Goal: Task Accomplishment & Management: Complete application form

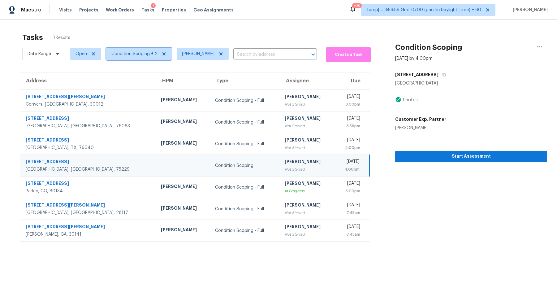
click at [140, 59] on span "Condition Scoping + 2" at bounding box center [139, 54] width 66 height 12
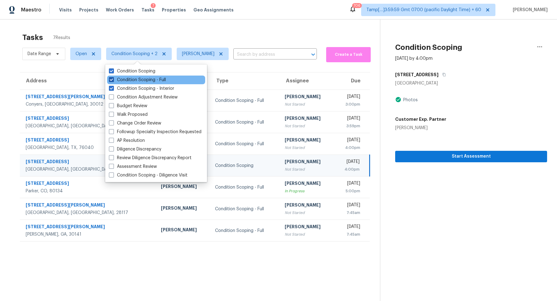
click at [144, 82] on label "Condition Scoping - Full" at bounding box center [137, 80] width 57 height 6
click at [113, 81] on input "Condition Scoping - Full" at bounding box center [111, 79] width 4 height 4
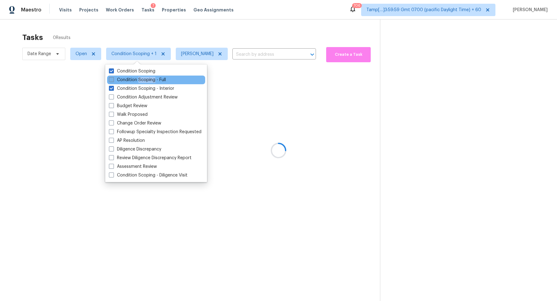
click at [144, 82] on label "Condition Scoping - Full" at bounding box center [137, 80] width 57 height 6
click at [113, 81] on input "Condition Scoping - Full" at bounding box center [111, 79] width 4 height 4
checkbox input "true"
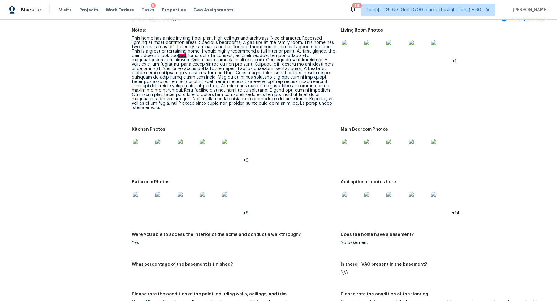
scroll to position [752, 0]
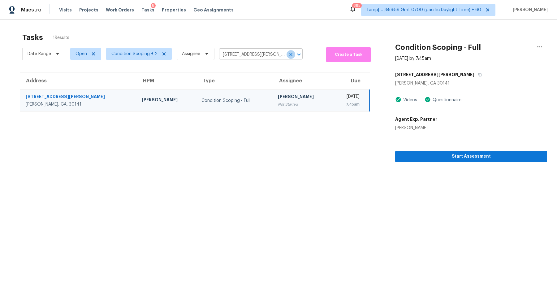
click at [288, 54] on icon "Clear" at bounding box center [291, 54] width 6 height 6
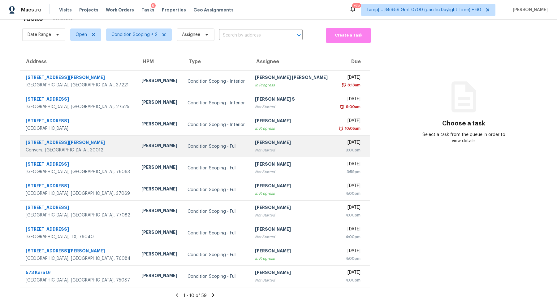
scroll to position [21, 0]
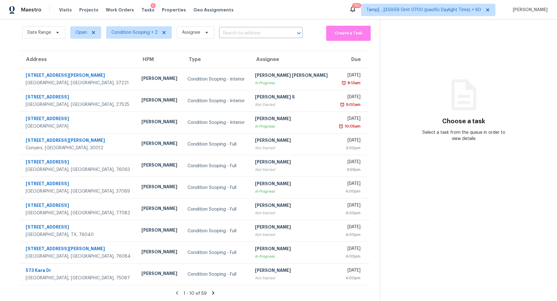
click at [212, 291] on icon at bounding box center [213, 292] width 2 height 3
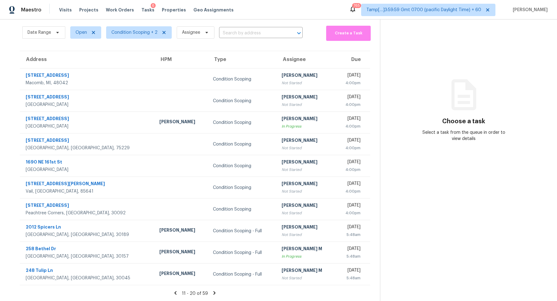
click at [214, 291] on icon at bounding box center [215, 293] width 6 height 6
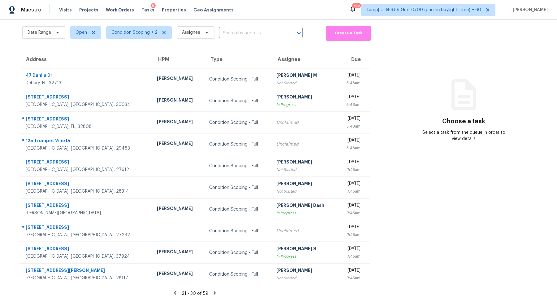
click at [215, 292] on icon at bounding box center [215, 293] width 6 height 6
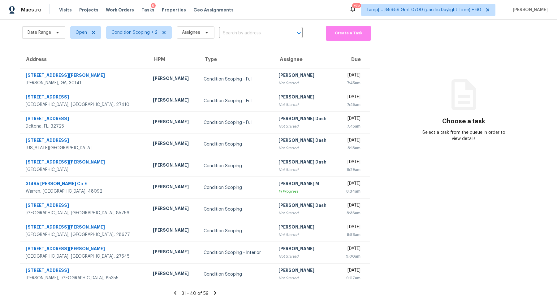
click at [214, 292] on icon at bounding box center [215, 292] width 2 height 3
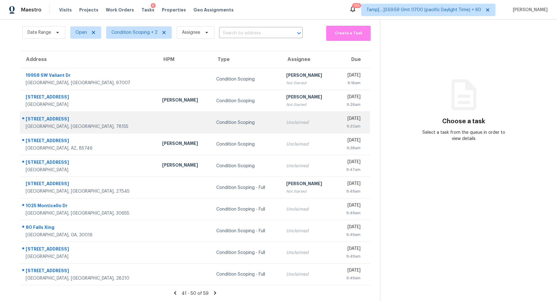
click at [281, 127] on td "Unclaimed" at bounding box center [308, 123] width 54 height 22
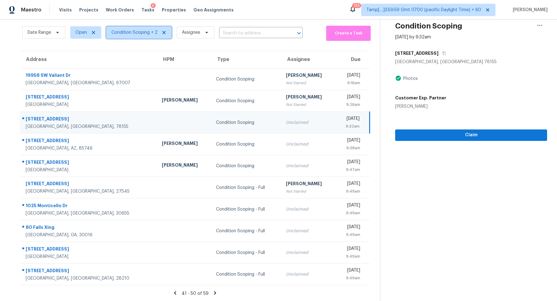
click at [137, 28] on span "Condition Scoping + 2" at bounding box center [139, 32] width 66 height 12
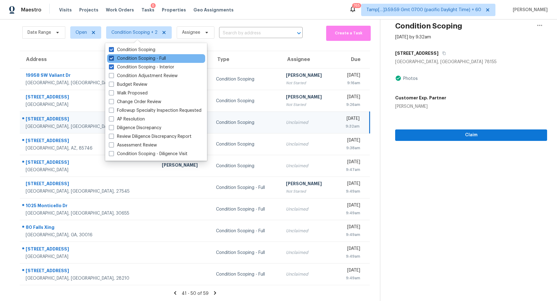
click at [154, 58] on label "Condition Scoping - Full" at bounding box center [137, 58] width 57 height 6
click at [113, 58] on input "Condition Scoping - Full" at bounding box center [111, 57] width 4 height 4
checkbox input "false"
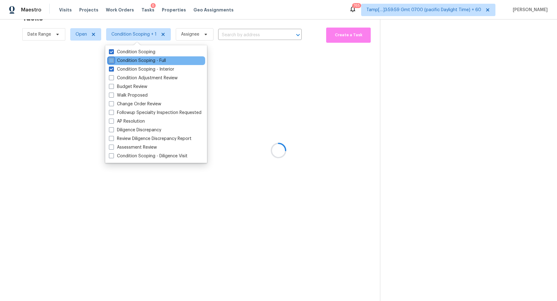
scroll to position [19, 0]
click at [162, 52] on div "Condition Scoping" at bounding box center [156, 52] width 98 height 9
click at [151, 52] on label "Condition Scoping" at bounding box center [132, 52] width 46 height 6
click at [113, 52] on input "Condition Scoping" at bounding box center [111, 51] width 4 height 4
checkbox input "false"
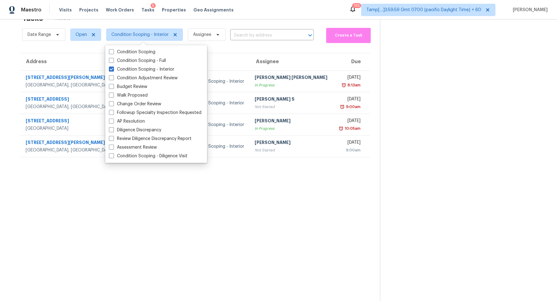
click at [283, 157] on section "Tasks 4 Results Date Range Open Condition Scoping - Interior Assignee ​ Create …" at bounding box center [195, 155] width 370 height 291
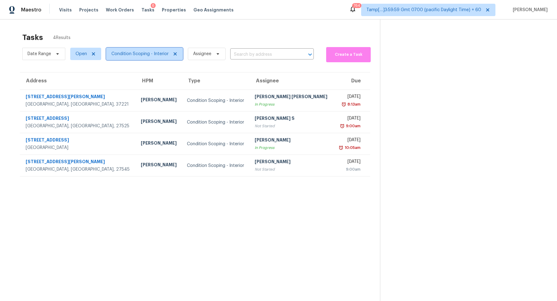
click at [128, 58] on span "Condition Scoping - Interior" at bounding box center [144, 54] width 77 height 12
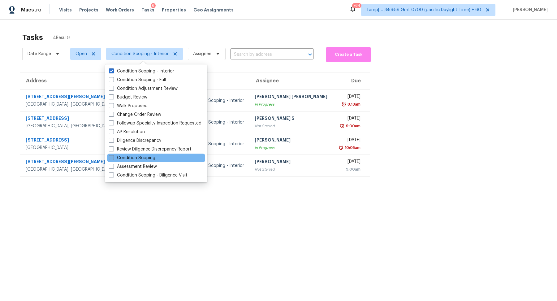
click at [140, 158] on label "Condition Scoping" at bounding box center [132, 158] width 46 height 6
click at [113, 158] on input "Condition Scoping" at bounding box center [111, 157] width 4 height 4
checkbox input "true"
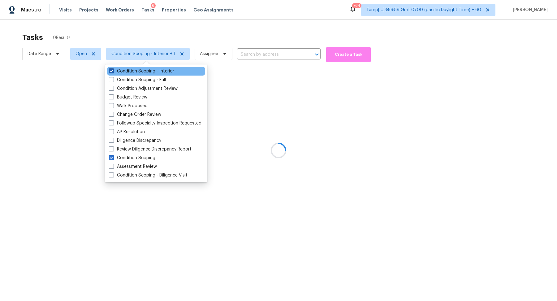
click at [144, 71] on label "Condition Scoping - Interior" at bounding box center [141, 71] width 65 height 6
click at [113, 71] on input "Condition Scoping - Interior" at bounding box center [111, 70] width 4 height 4
checkbox input "false"
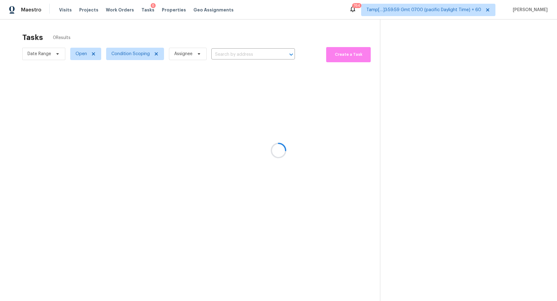
click at [215, 37] on div at bounding box center [278, 150] width 557 height 301
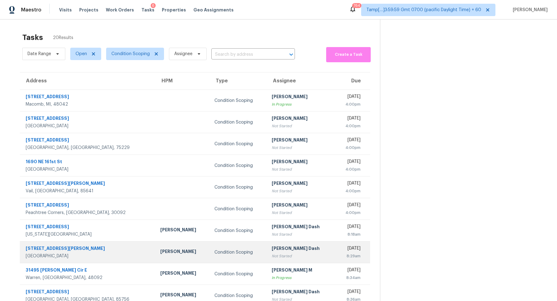
scroll to position [21, 0]
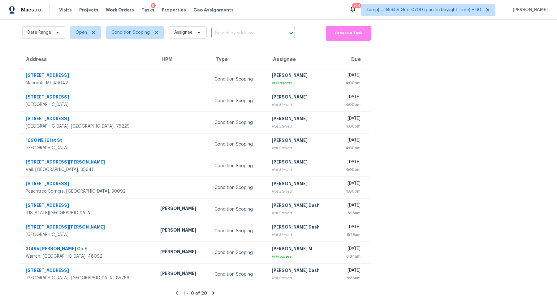
click at [211, 290] on icon at bounding box center [214, 293] width 6 height 6
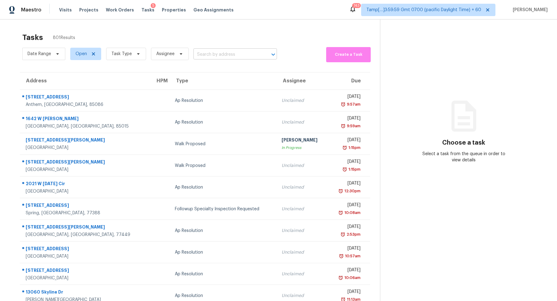
click at [227, 57] on input "text" at bounding box center [226, 55] width 66 height 10
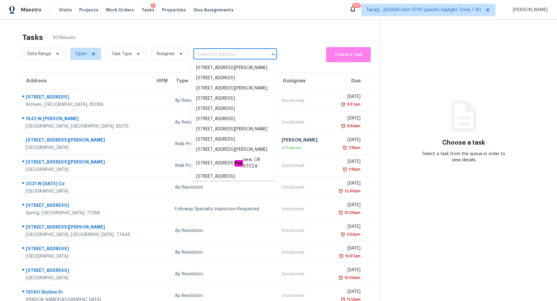
paste input "201 Settlers Way, Euless, TX, 76040"
type input "201 Settlers Way, Euless, TX, 76040"
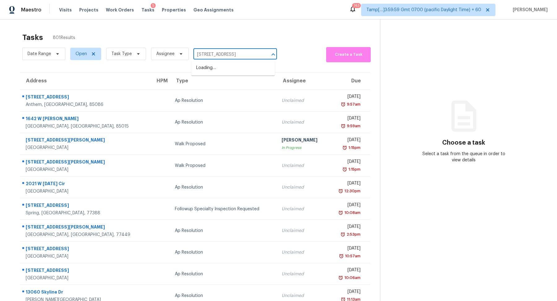
scroll to position [0, 9]
click at [207, 71] on li "[STREET_ADDRESS]" at bounding box center [233, 68] width 84 height 10
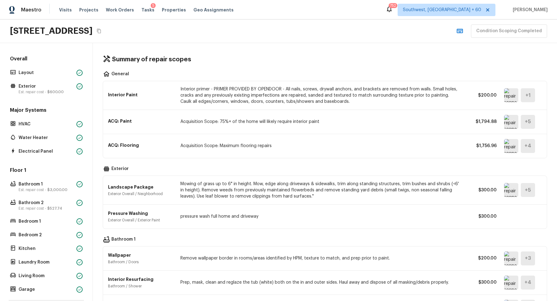
scroll to position [86, 0]
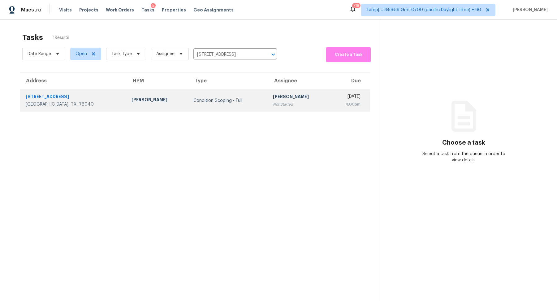
click at [268, 108] on td "[PERSON_NAME] Not Started" at bounding box center [299, 101] width 62 height 22
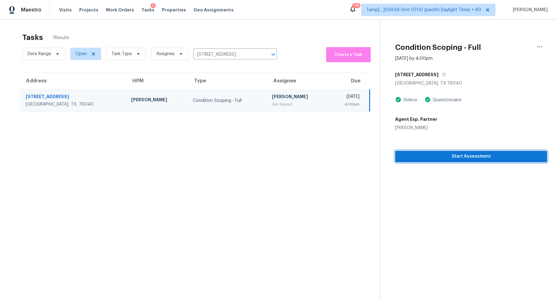
click at [497, 161] on button "Start Assessment" at bounding box center [471, 156] width 152 height 11
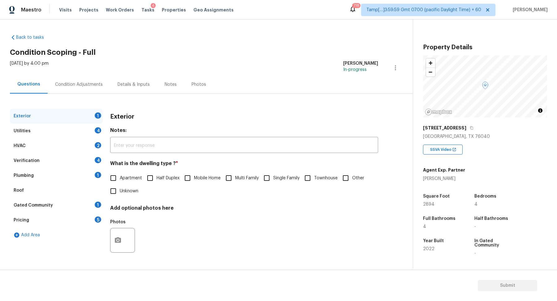
click at [464, 124] on div "[STREET_ADDRESS]" at bounding box center [485, 127] width 124 height 11
click at [470, 128] on icon "button" at bounding box center [472, 128] width 4 height 4
click at [270, 176] on input "Single Family" at bounding box center [266, 177] width 13 height 13
checkbox input "true"
click at [317, 179] on span "Townhouse" at bounding box center [326, 178] width 24 height 6
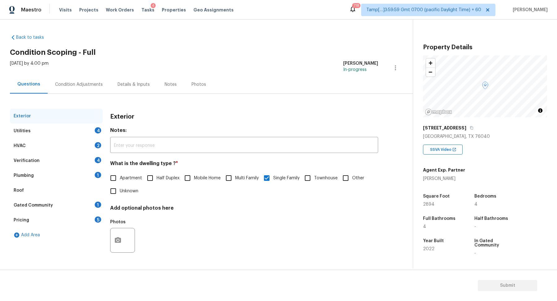
click at [314, 179] on input "Townhouse" at bounding box center [307, 177] width 13 height 13
checkbox input "true"
checkbox input "false"
click at [470, 128] on icon "button" at bounding box center [471, 127] width 3 height 3
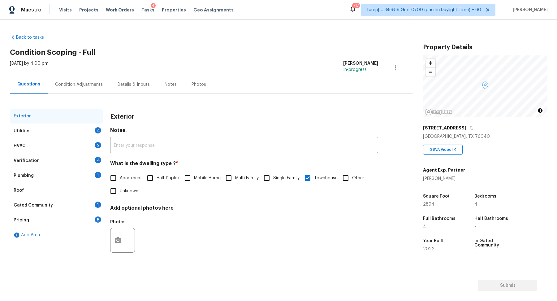
click at [89, 131] on div "Utilities 4" at bounding box center [56, 130] width 93 height 15
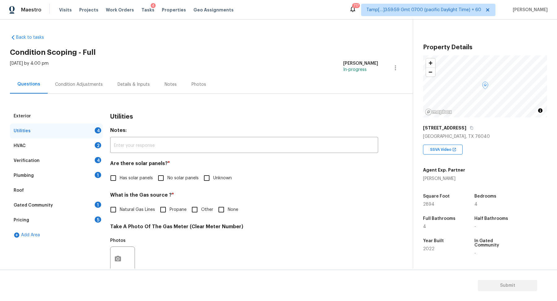
click at [163, 172] on input "No solar panels" at bounding box center [160, 177] width 13 height 13
checkbox input "true"
click at [139, 207] on span "Natural Gas Lines" at bounding box center [137, 209] width 35 height 6
click at [120, 207] on input "Natural Gas Lines" at bounding box center [113, 209] width 13 height 13
checkbox input "true"
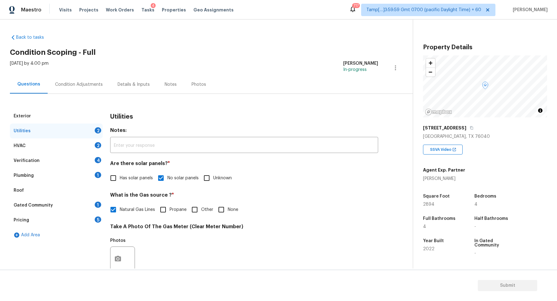
scroll to position [165, 0]
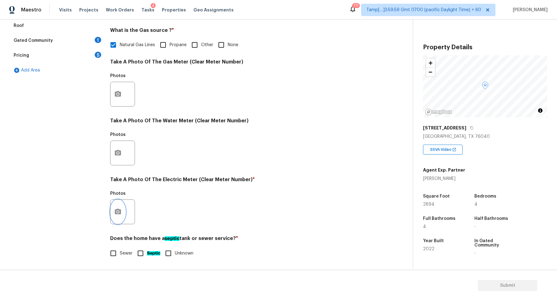
click at [115, 208] on icon "button" at bounding box center [117, 211] width 7 height 7
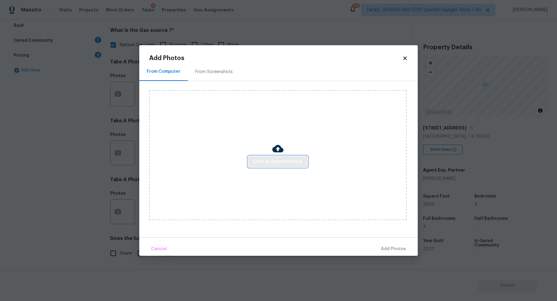
click at [265, 165] on span "Click to Upload Photos" at bounding box center [278, 162] width 50 height 8
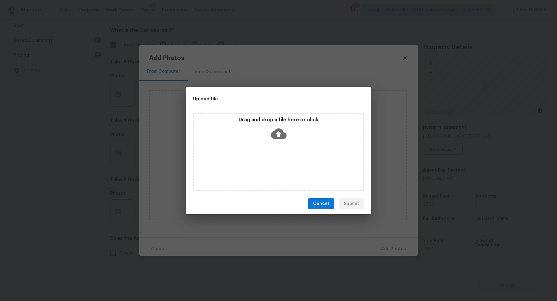
click at [294, 147] on div "Drag and drop a file here or click" at bounding box center [278, 151] width 171 height 77
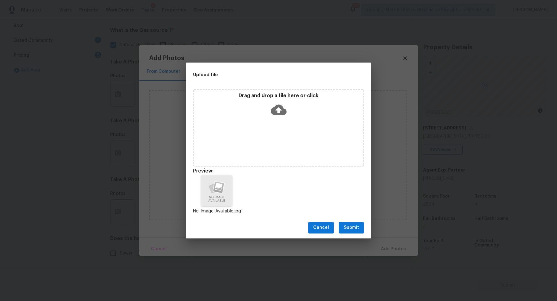
click at [360, 229] on button "Submit" at bounding box center [351, 227] width 25 height 11
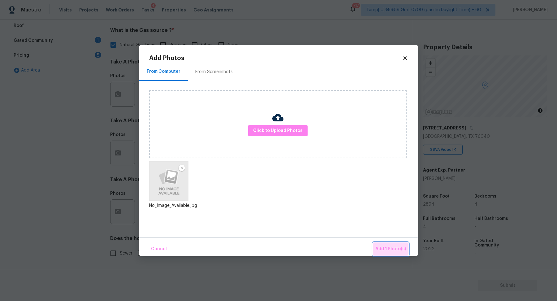
click at [386, 245] on span "Add 1 Photo(s)" at bounding box center [390, 249] width 31 height 8
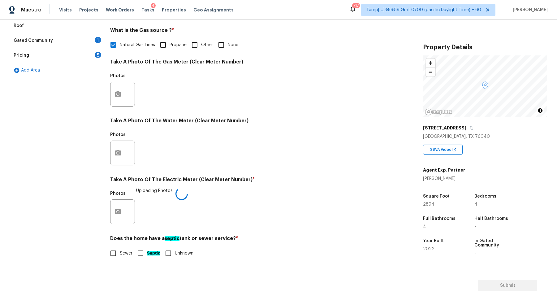
click at [119, 252] on input "Sewer" at bounding box center [113, 253] width 13 height 13
checkbox input "true"
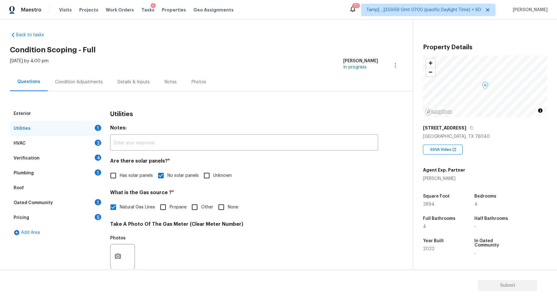
scroll to position [0, 0]
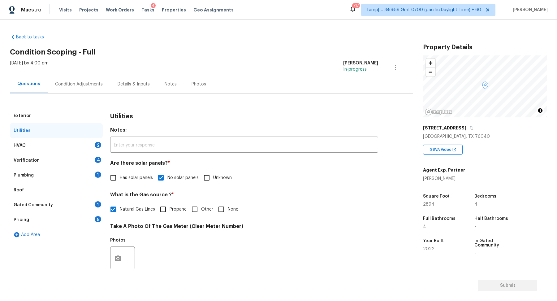
click at [86, 148] on div "HVAC 2" at bounding box center [56, 145] width 93 height 15
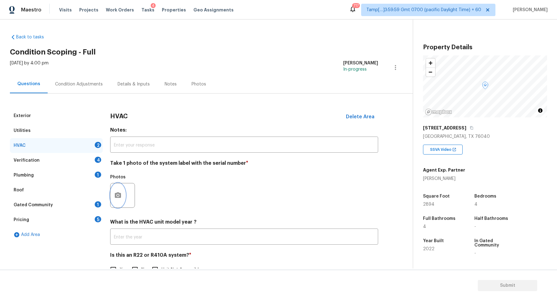
click at [110, 194] on button "button" at bounding box center [117, 195] width 15 height 24
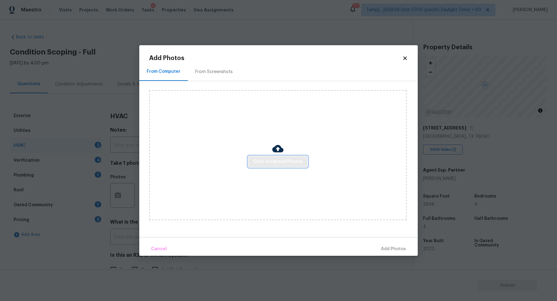
click at [266, 158] on span "Click to Upload Photos" at bounding box center [278, 162] width 50 height 8
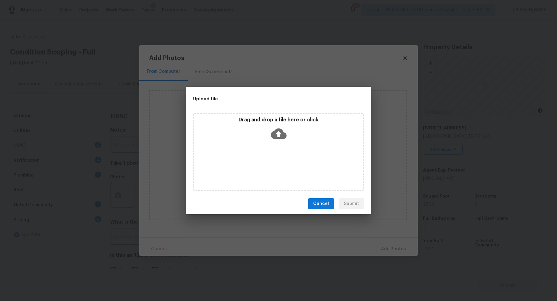
click at [275, 141] on icon at bounding box center [279, 134] width 16 height 16
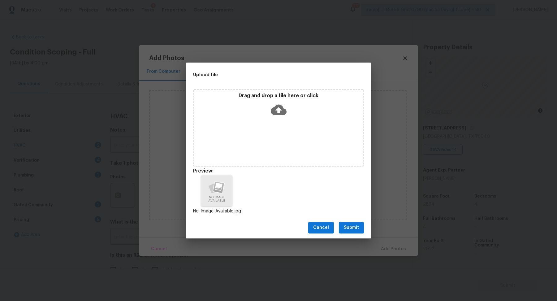
click at [355, 225] on span "Submit" at bounding box center [351, 228] width 15 height 8
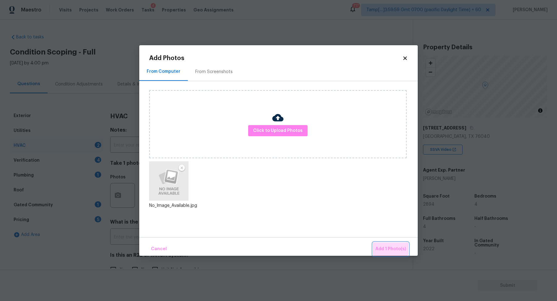
click at [385, 244] on button "Add 1 Photo(s)" at bounding box center [391, 248] width 36 height 13
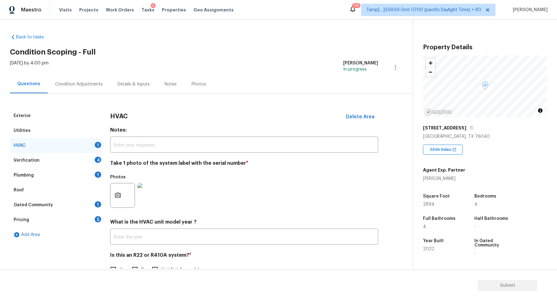
scroll to position [17, 0]
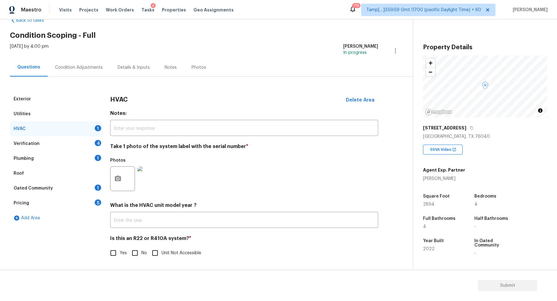
click at [133, 253] on input "No" at bounding box center [134, 252] width 13 height 13
checkbox input "true"
click at [78, 140] on div "Verification 4" at bounding box center [56, 143] width 93 height 15
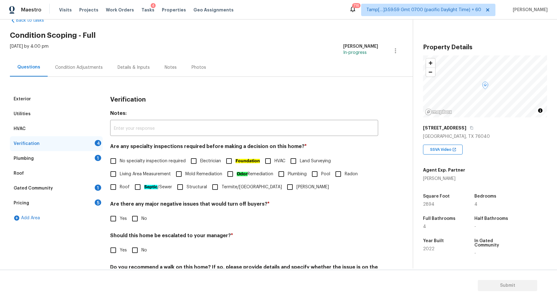
click at [128, 160] on span "No specialty inspection required" at bounding box center [153, 161] width 66 height 6
click at [120, 160] on input "No specialty inspection required" at bounding box center [113, 160] width 13 height 13
checkbox input "true"
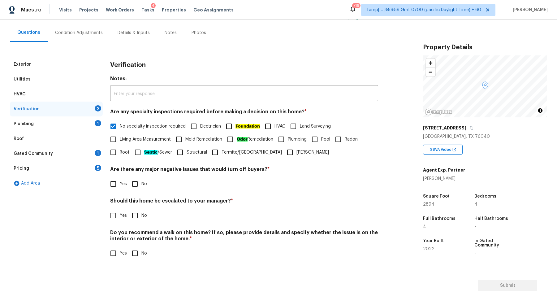
click at [137, 189] on input "No" at bounding box center [134, 183] width 13 height 13
checkbox input "true"
click at [137, 212] on input "No" at bounding box center [134, 215] width 13 height 13
checkbox input "true"
click at [128, 247] on input "No" at bounding box center [134, 253] width 13 height 13
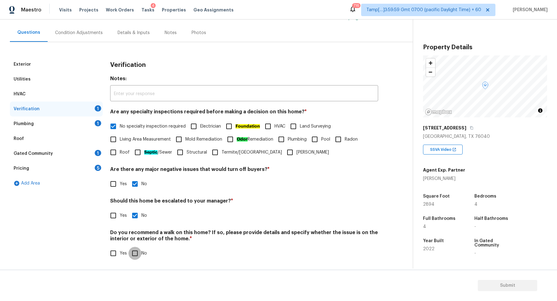
checkbox input "true"
click at [80, 124] on div "Plumbing 1" at bounding box center [56, 123] width 93 height 15
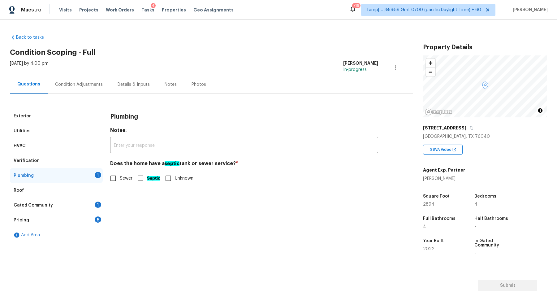
scroll to position [0, 0]
click at [115, 184] on input "Sewer" at bounding box center [113, 178] width 13 height 13
checkbox input "true"
click at [85, 197] on div "Roof" at bounding box center [56, 190] width 93 height 15
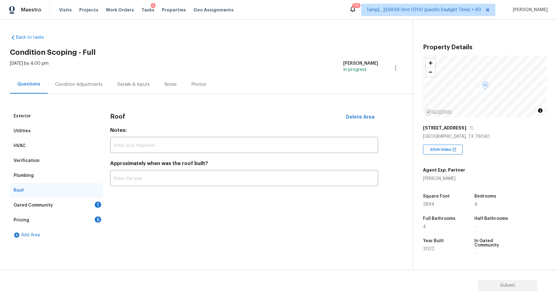
click at [85, 201] on div "Gated Community 1" at bounding box center [56, 205] width 93 height 15
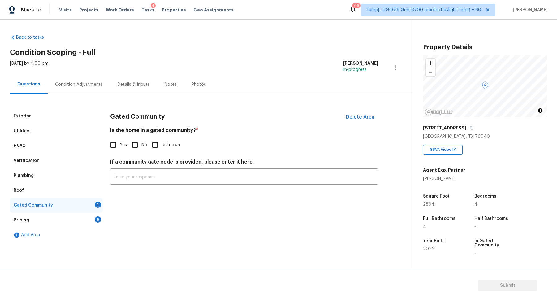
click at [132, 151] on input "No" at bounding box center [134, 144] width 13 height 13
checkbox input "true"
click at [93, 223] on div "Pricing 5" at bounding box center [56, 220] width 93 height 15
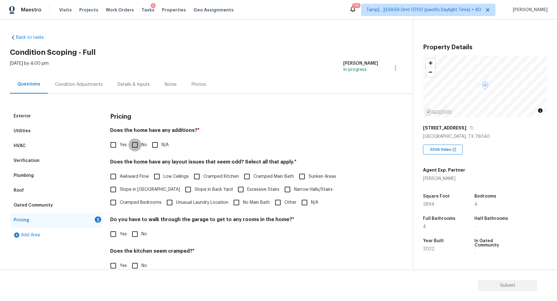
click at [136, 145] on input "No" at bounding box center [134, 144] width 13 height 13
checkbox input "true"
click at [133, 192] on span "Slope in Front Yard" at bounding box center [150, 189] width 60 height 6
click at [120, 192] on input "Slope in Front Yard" at bounding box center [113, 189] width 13 height 13
checkbox input "true"
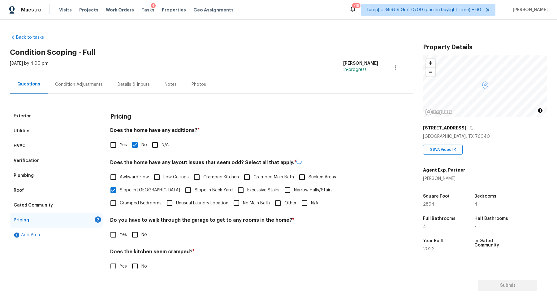
click at [195, 190] on span "Slope in Back Yard" at bounding box center [214, 190] width 38 height 6
click at [182, 190] on input "Slope in Back Yard" at bounding box center [188, 190] width 13 height 13
click at [195, 190] on span "Slope in Back Yard" at bounding box center [214, 189] width 38 height 6
click at [182, 190] on input "Slope in Back Yard" at bounding box center [188, 189] width 13 height 13
checkbox input "false"
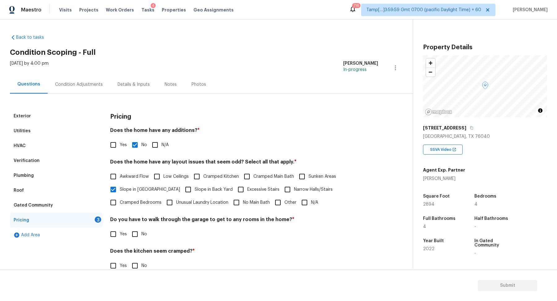
scroll to position [44, 0]
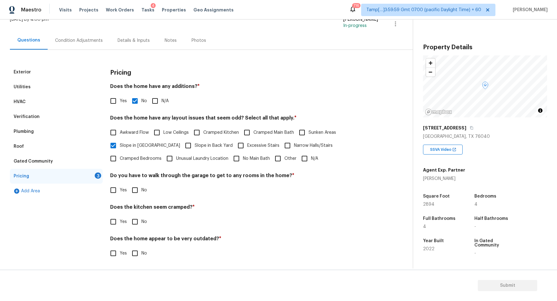
click at [137, 195] on input "No" at bounding box center [134, 190] width 13 height 13
checkbox input "true"
click at [128, 215] on input "No" at bounding box center [134, 221] width 13 height 13
checkbox input "true"
click at [128, 247] on input "No" at bounding box center [134, 253] width 13 height 13
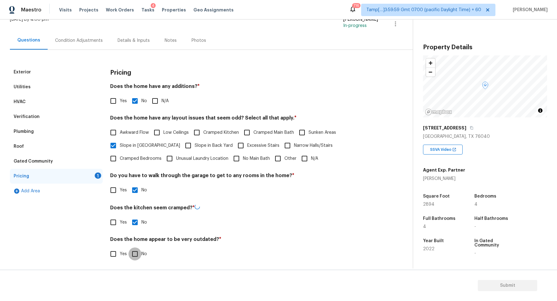
checkbox input "true"
click at [89, 43] on div "Condition Adjustments" at bounding box center [79, 40] width 63 height 18
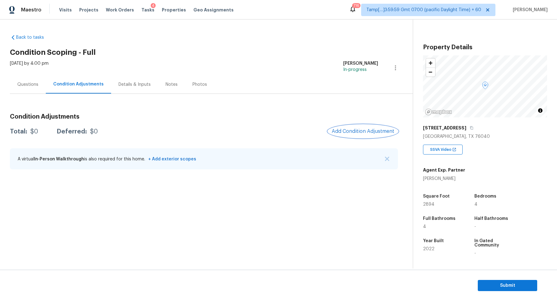
click at [351, 128] on span "Add Condition Adjustment" at bounding box center [363, 131] width 63 height 6
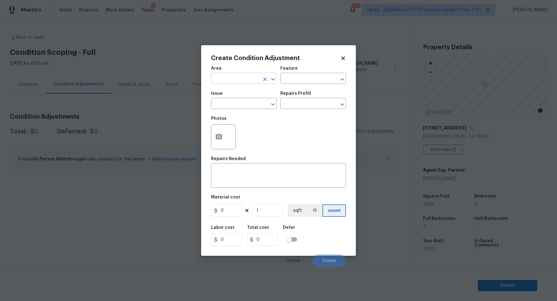
click at [253, 83] on input "text" at bounding box center [235, 79] width 48 height 10
click at [245, 98] on li "Interior Overall" at bounding box center [244, 103] width 66 height 10
type input "Interior Overall"
click at [245, 98] on div "Issue" at bounding box center [244, 95] width 66 height 8
click at [245, 100] on input "text" at bounding box center [235, 104] width 48 height 10
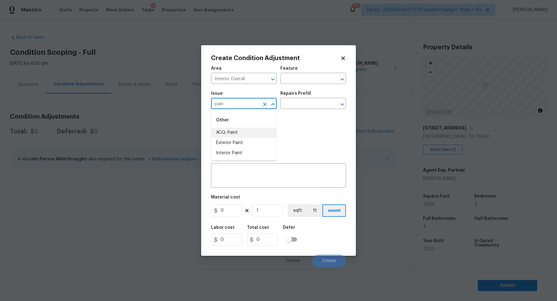
click at [230, 132] on li "ACQ: Paint" at bounding box center [244, 133] width 66 height 10
type input "ACQ: Paint"
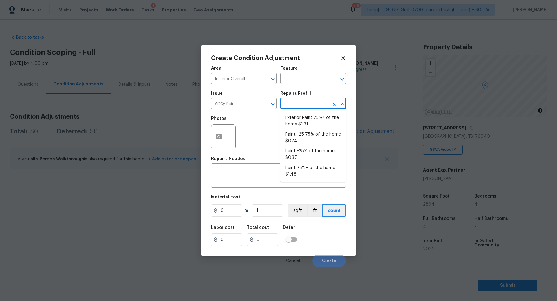
click at [317, 100] on input "text" at bounding box center [304, 104] width 48 height 10
click at [311, 158] on li "Paint ~25% of the home $0.37" at bounding box center [313, 154] width 66 height 17
type input "Acquisition"
type textarea "Acquisition Scope: ~25% of the home needs interior paint"
type input "0.37"
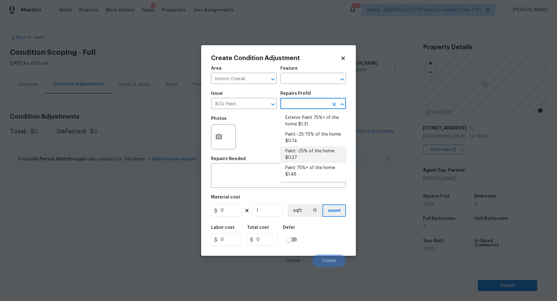
type input "0.37"
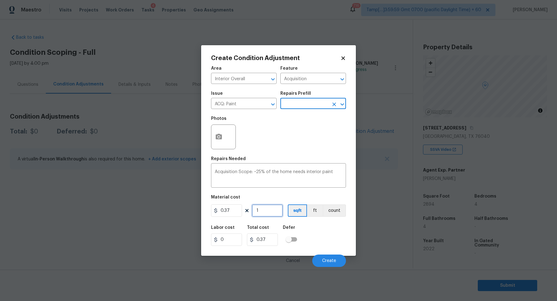
click at [271, 212] on input "1" at bounding box center [267, 210] width 31 height 12
type input "2"
type input "0.74"
type input "28"
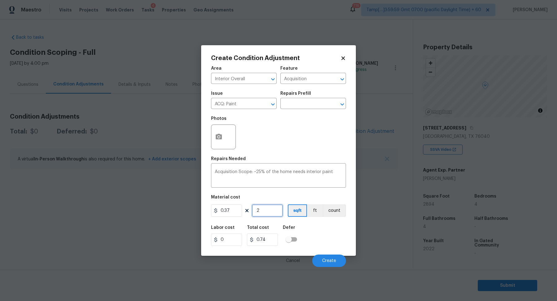
type input "10.36"
type input "289"
type input "106.93"
type input "2894"
type input "1070.78"
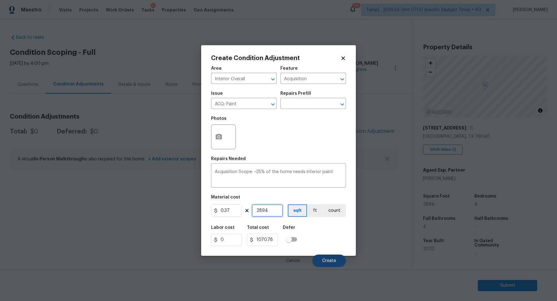
type input "2894"
click at [335, 257] on button "Create" at bounding box center [329, 260] width 34 height 12
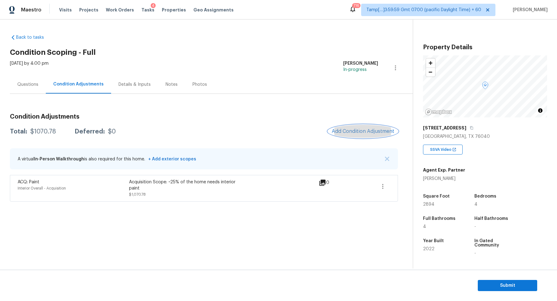
click at [364, 132] on span "Add Condition Adjustment" at bounding box center [363, 131] width 63 height 6
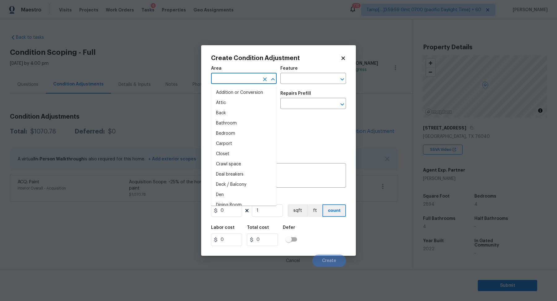
click at [233, 80] on input "text" at bounding box center [235, 79] width 48 height 10
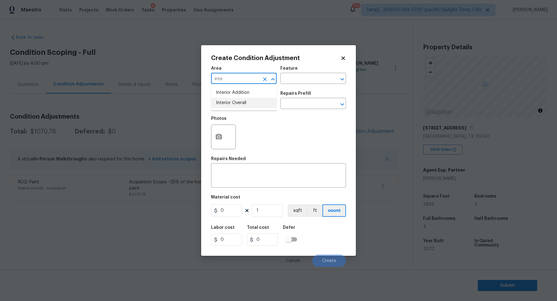
click at [236, 104] on li "Interior Overall" at bounding box center [244, 103] width 66 height 10
type input "Interior Overall"
click at [236, 104] on input "text" at bounding box center [235, 104] width 48 height 10
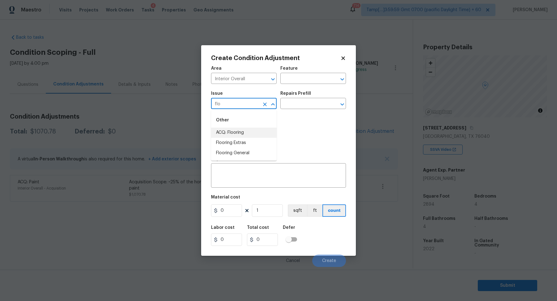
click at [231, 131] on li "ACQ: Flooring" at bounding box center [244, 133] width 66 height 10
type input "ACQ: Flooring"
click at [313, 104] on input "text" at bounding box center [304, 104] width 48 height 10
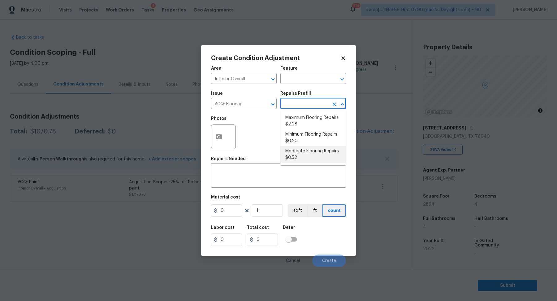
click at [314, 152] on li "Moderate Flooring Repairs $0.52" at bounding box center [313, 154] width 66 height 17
type input "Acquisition"
type textarea "Acquisition Scope: Moderate flooring repairs"
type input "0.52"
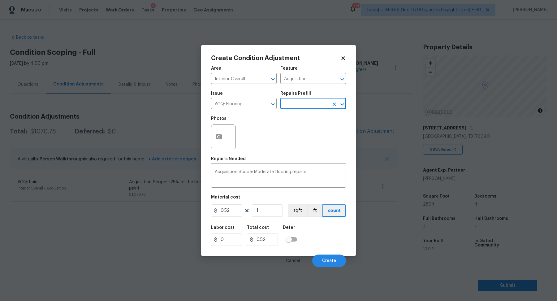
click at [301, 109] on div "Issue ACQ: Flooring ​ Repairs Prefill ​" at bounding box center [278, 100] width 135 height 25
click at [306, 106] on input "text" at bounding box center [304, 104] width 48 height 10
click at [306, 132] on li "Minimum Flooring Repairs $0.20" at bounding box center [313, 137] width 66 height 17
type textarea "Acquisition Scope: Minimum flooring repairs"
type input "0.2"
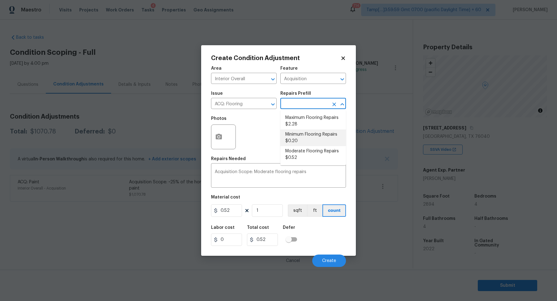
type input "0.2"
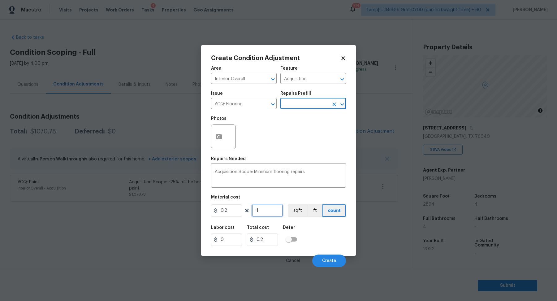
click at [275, 214] on input "1" at bounding box center [267, 210] width 31 height 12
type input "2"
type input "0.4"
type input "28"
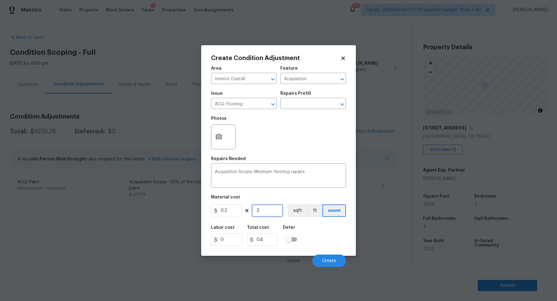
type input "5.6"
type input "289"
type input "57.8"
type input "2894"
type input "578.8"
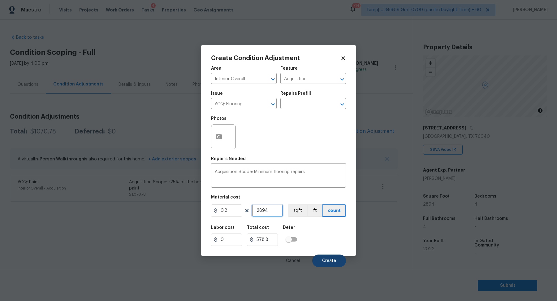
type input "2894"
click at [333, 261] on span "Create" at bounding box center [329, 260] width 14 height 5
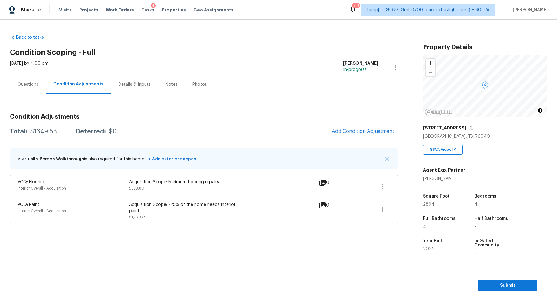
click at [39, 135] on div "Total: $1649.58 Deferred: $0 Add Condition Adjustment" at bounding box center [204, 132] width 388 height 14
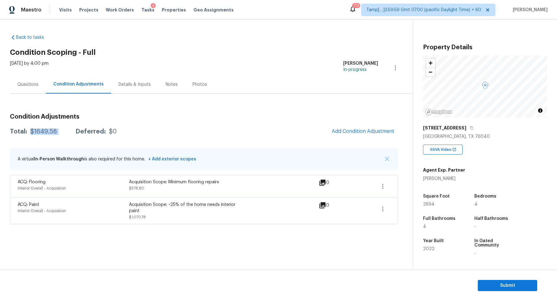
click at [47, 133] on div "$1649.58" at bounding box center [43, 131] width 27 height 6
click at [32, 83] on div "Questions" at bounding box center [27, 84] width 21 height 6
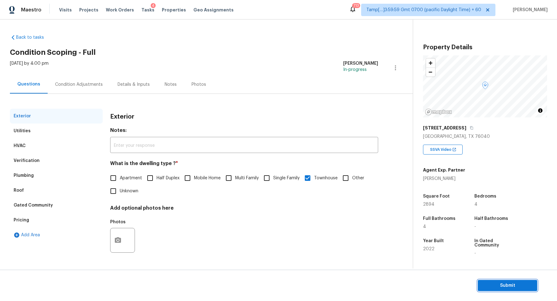
click at [486, 282] on span "Submit" at bounding box center [508, 286] width 50 height 8
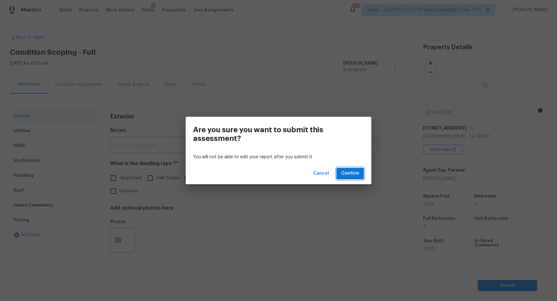
click at [357, 175] on span "Confirm" at bounding box center [350, 174] width 18 height 8
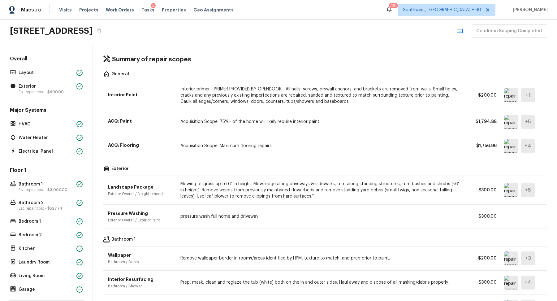
scroll to position [86, 0]
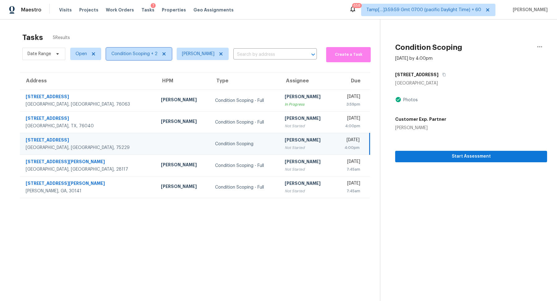
click at [135, 52] on span "Condition Scoping + 2" at bounding box center [134, 54] width 46 height 6
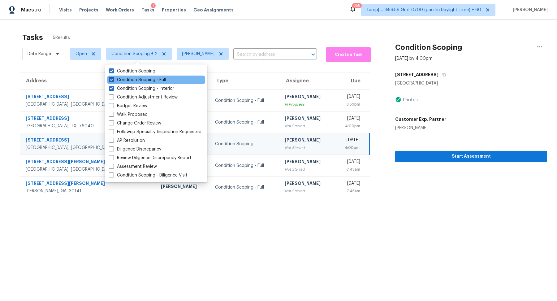
click at [155, 80] on label "Condition Scoping - Full" at bounding box center [137, 80] width 57 height 6
click at [113, 80] on input "Condition Scoping - Full" at bounding box center [111, 79] width 4 height 4
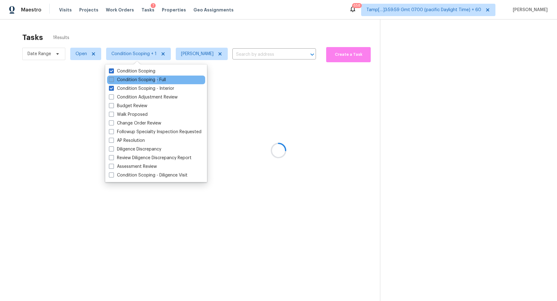
click at [155, 80] on label "Condition Scoping - Full" at bounding box center [137, 80] width 57 height 6
click at [113, 80] on input "Condition Scoping - Full" at bounding box center [111, 79] width 4 height 4
checkbox input "true"
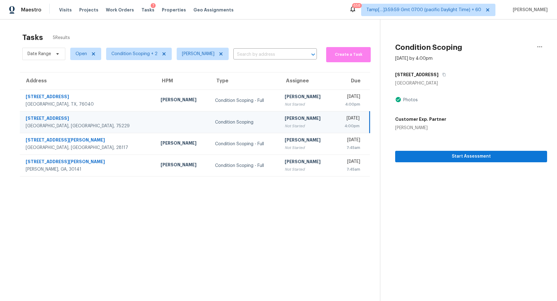
click at [334, 114] on td "Wed, Oct 15th 2025 4:00pm" at bounding box center [352, 122] width 36 height 22
click at [443, 75] on icon "button" at bounding box center [444, 74] width 3 height 3
click at [141, 54] on span "Condition Scoping + 2" at bounding box center [134, 54] width 46 height 6
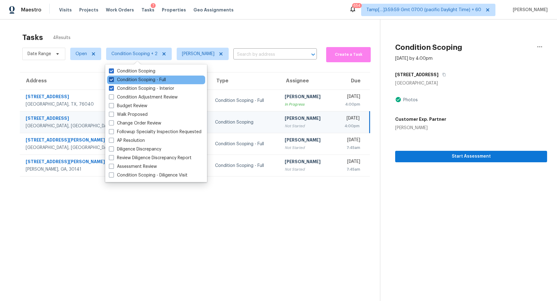
click at [150, 82] on label "Condition Scoping - Full" at bounding box center [137, 80] width 57 height 6
click at [113, 81] on input "Condition Scoping - Full" at bounding box center [111, 79] width 4 height 4
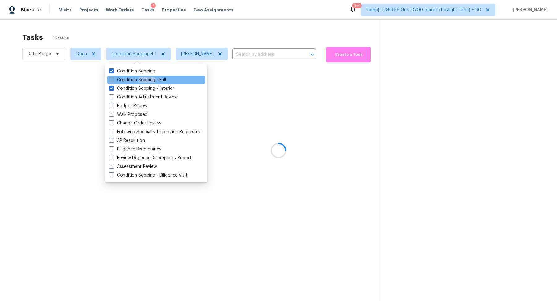
click at [150, 82] on label "Condition Scoping - Full" at bounding box center [137, 80] width 57 height 6
click at [113, 81] on input "Condition Scoping - Full" at bounding box center [111, 79] width 4 height 4
checkbox input "true"
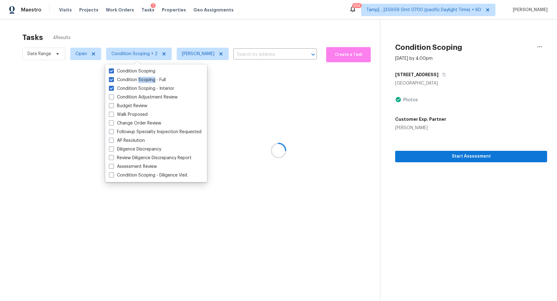
click at [212, 28] on div at bounding box center [278, 150] width 557 height 301
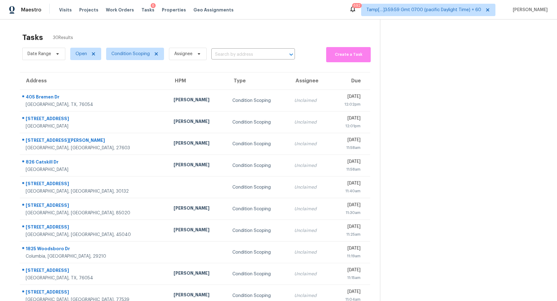
click at [242, 42] on section "Tasks 30 Results Date Range Open Condition Scoping Assignee ​ Create a Task Add…" at bounding box center [195, 175] width 370 height 293
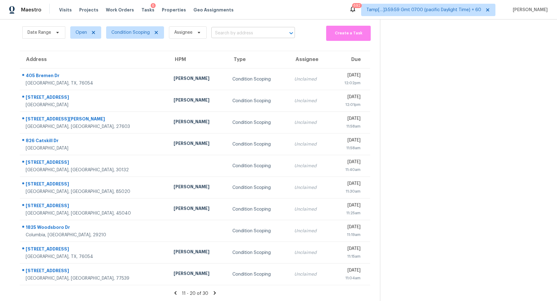
click at [246, 34] on input "text" at bounding box center [244, 33] width 66 height 10
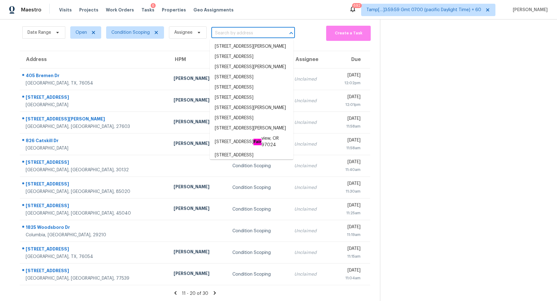
paste input "[STREET_ADDRESS]"
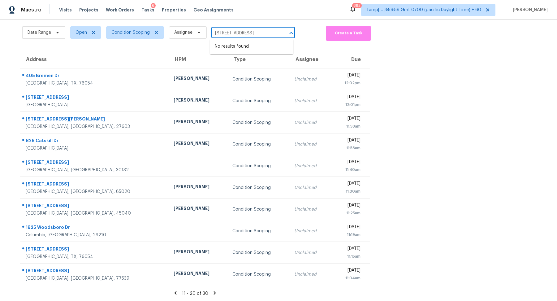
type input "[STREET_ADDRESS]"
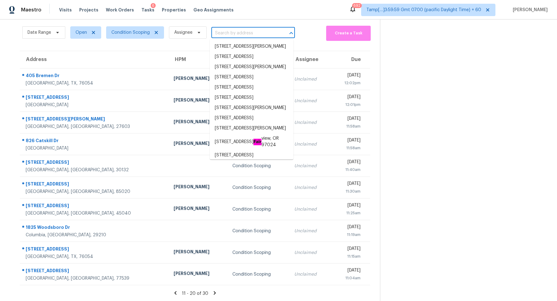
scroll to position [0, 0]
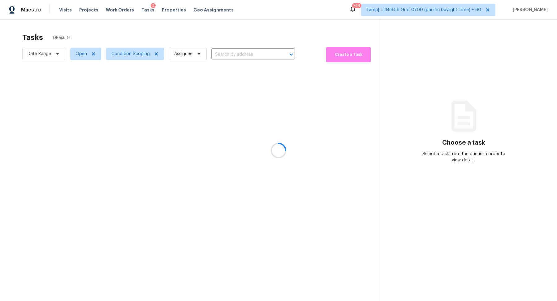
click at [217, 48] on div at bounding box center [278, 150] width 557 height 301
click at [225, 51] on div at bounding box center [278, 150] width 557 height 301
click at [229, 51] on div at bounding box center [278, 150] width 557 height 301
click at [232, 51] on div at bounding box center [278, 150] width 557 height 301
click at [235, 51] on div at bounding box center [278, 150] width 557 height 301
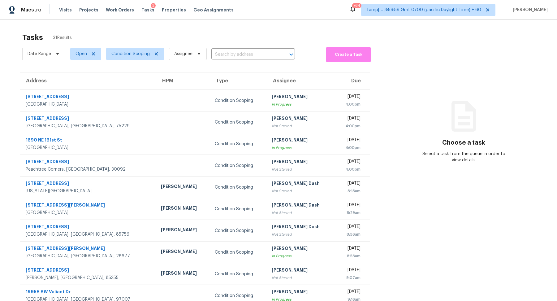
click at [235, 51] on input "text" at bounding box center [244, 55] width 66 height 10
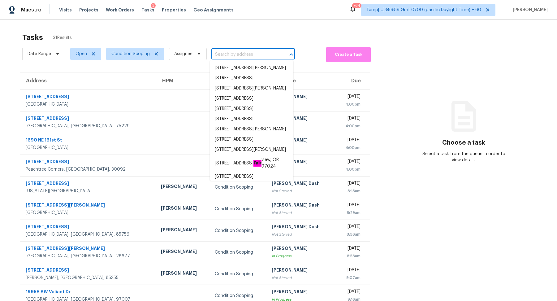
paste input "3955 Alamo Ave Fort Worth, TX, 76107"
type input "3955 Alamo Ave Fort Worth, TX, 76107"
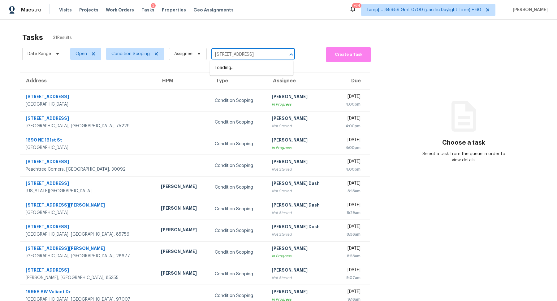
scroll to position [0, 15]
click at [246, 70] on li "3955 Alamo Ave, Fort Worth, TX 76107" at bounding box center [252, 68] width 84 height 10
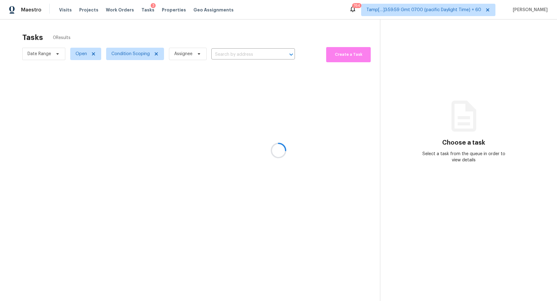
type input "3955 Alamo Ave, Fort Worth, TX 76107"
click at [127, 55] on span "Condition Scoping" at bounding box center [130, 54] width 38 height 6
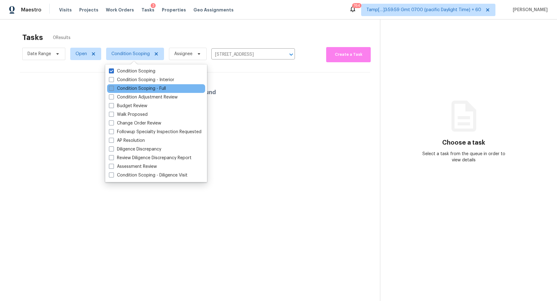
click at [144, 88] on label "Condition Scoping - Full" at bounding box center [137, 88] width 57 height 6
click at [113, 88] on input "Condition Scoping - Full" at bounding box center [111, 87] width 4 height 4
checkbox input "true"
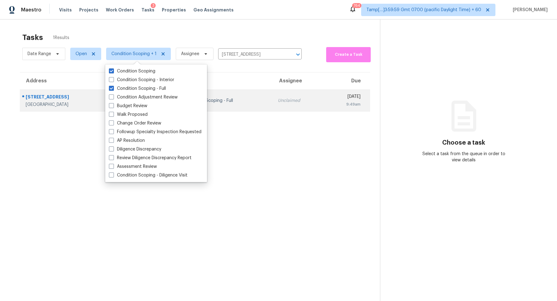
click at [242, 103] on td "Condition Scoping - Full" at bounding box center [226, 101] width 94 height 22
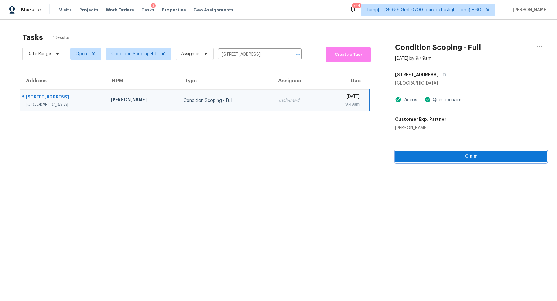
click at [452, 158] on span "Claim" at bounding box center [471, 157] width 142 height 8
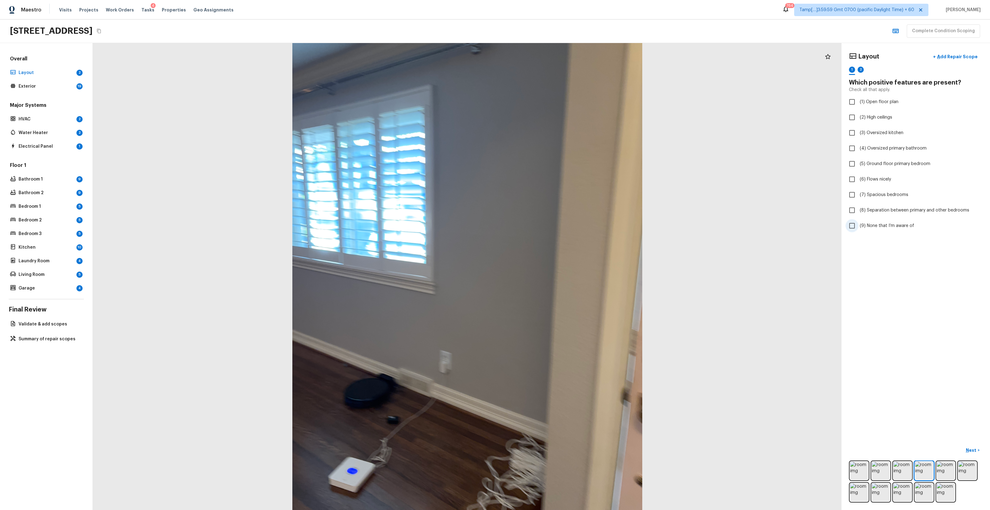
click at [557, 229] on label "(9) None that I’m aware of" at bounding box center [912, 225] width 132 height 13
click at [557, 229] on input "(9) None that I’m aware of" at bounding box center [852, 225] width 13 height 13
checkbox input "true"
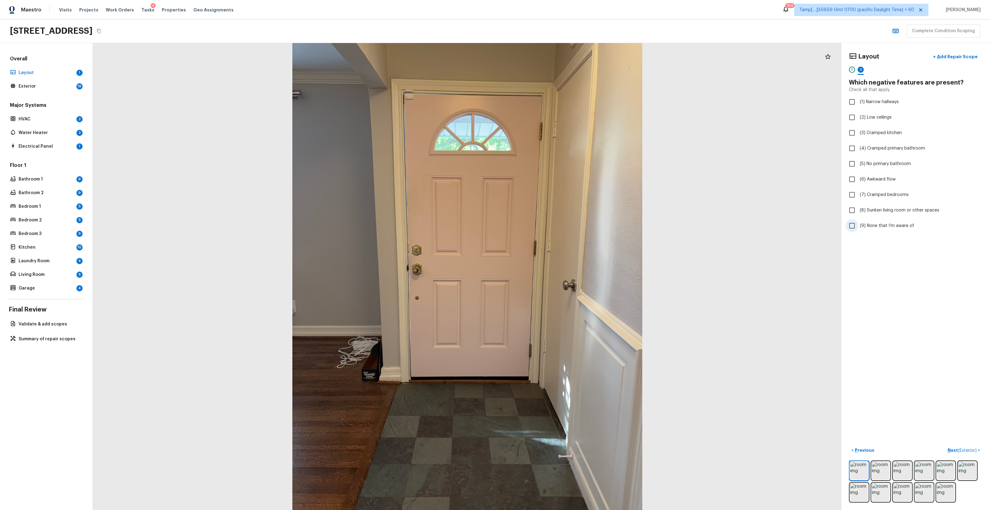
click at [557, 231] on label "(9) None that I’m aware of" at bounding box center [912, 225] width 132 height 13
click at [557, 231] on input "(9) None that I’m aware of" at bounding box center [852, 225] width 13 height 13
checkbox input "true"
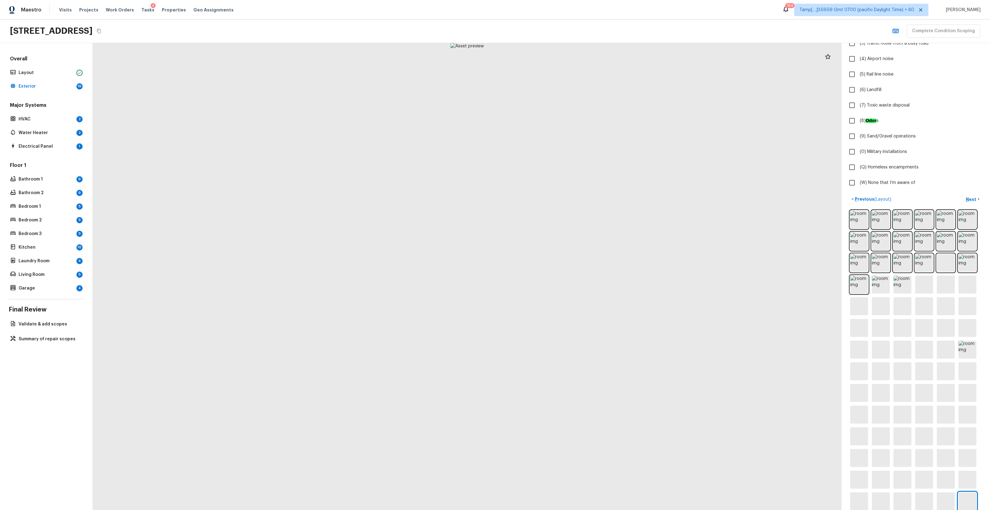
scroll to position [123, 0]
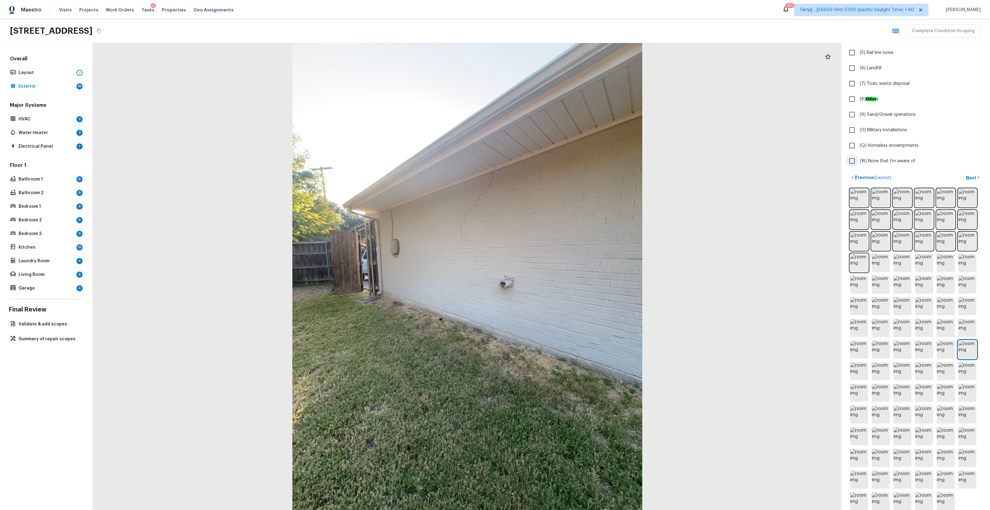
click at [557, 166] on label "(W) None that I’m aware of" at bounding box center [912, 160] width 132 height 13
click at [557, 166] on input "(W) None that I’m aware of" at bounding box center [852, 160] width 13 height 13
checkbox input "true"
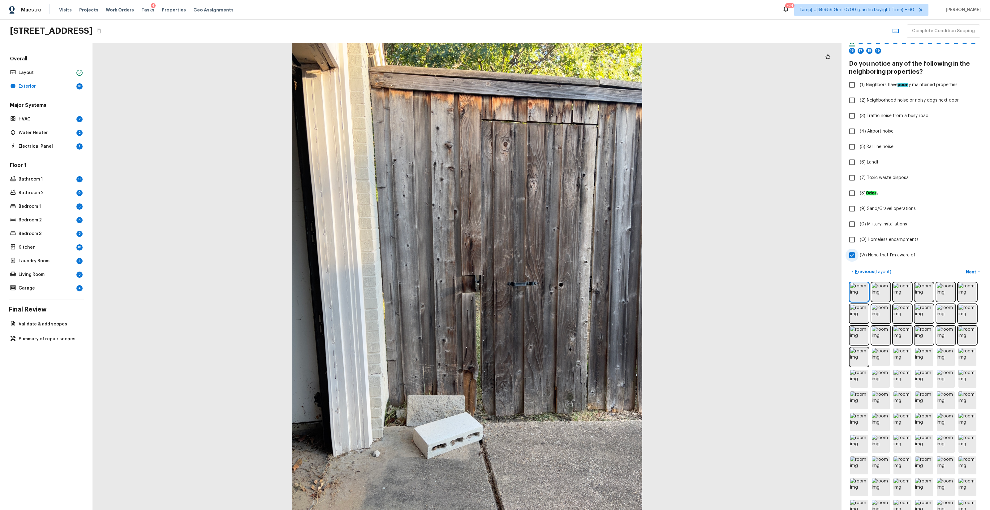
scroll to position [19, 0]
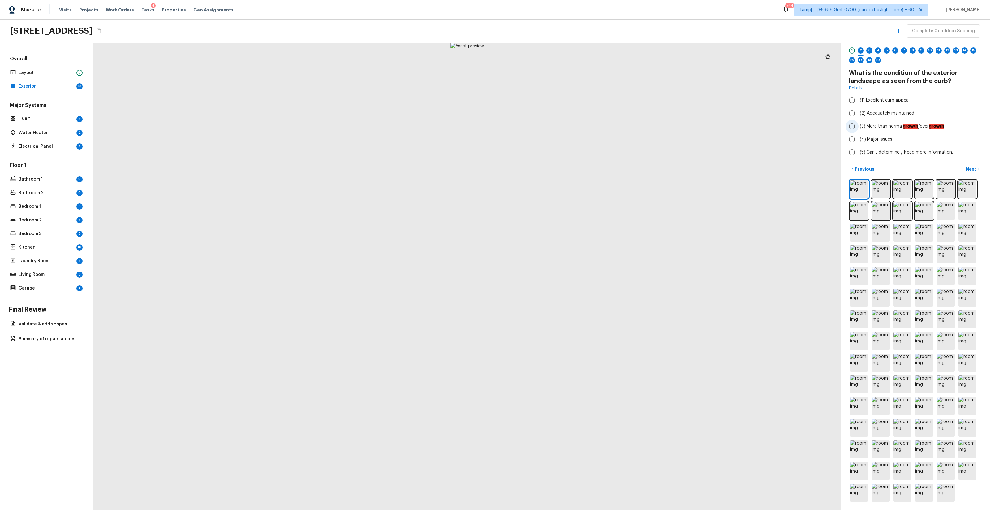
click at [557, 129] on span "(3) More than normal growth /over growth" at bounding box center [902, 126] width 84 height 6
click at [557, 129] on input "(3) More than normal growth /over growth" at bounding box center [852, 126] width 13 height 13
radio input "true"
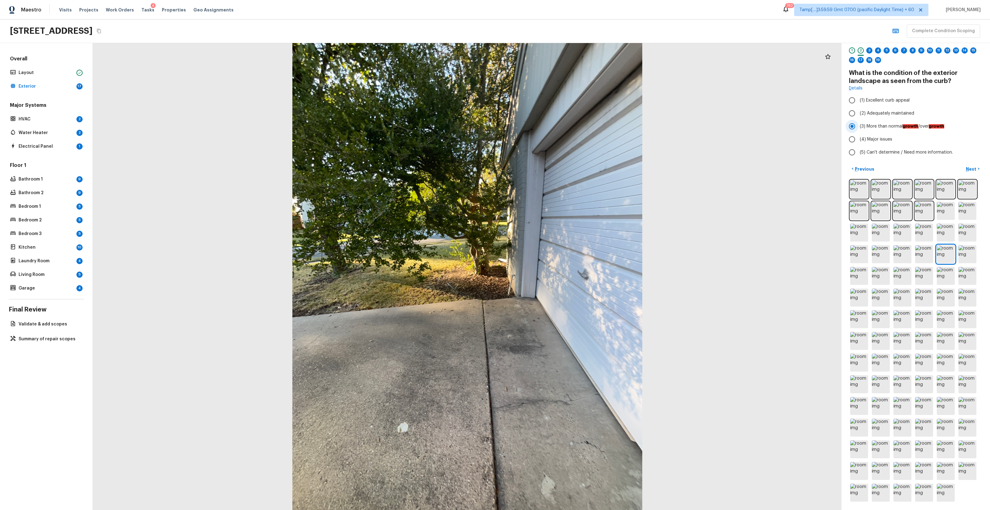
scroll to position [0, 0]
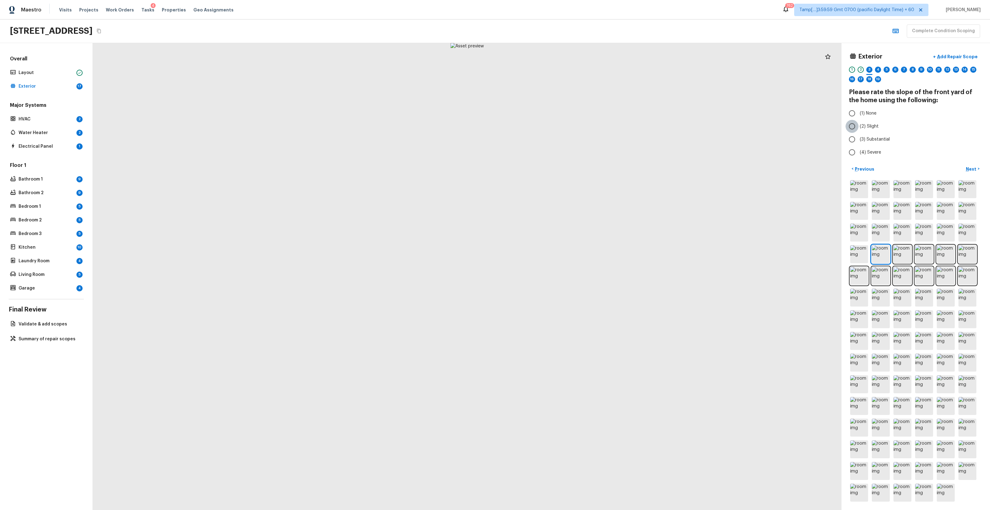
click at [557, 126] on input "(2) Slight" at bounding box center [852, 126] width 13 height 13
radio input "true"
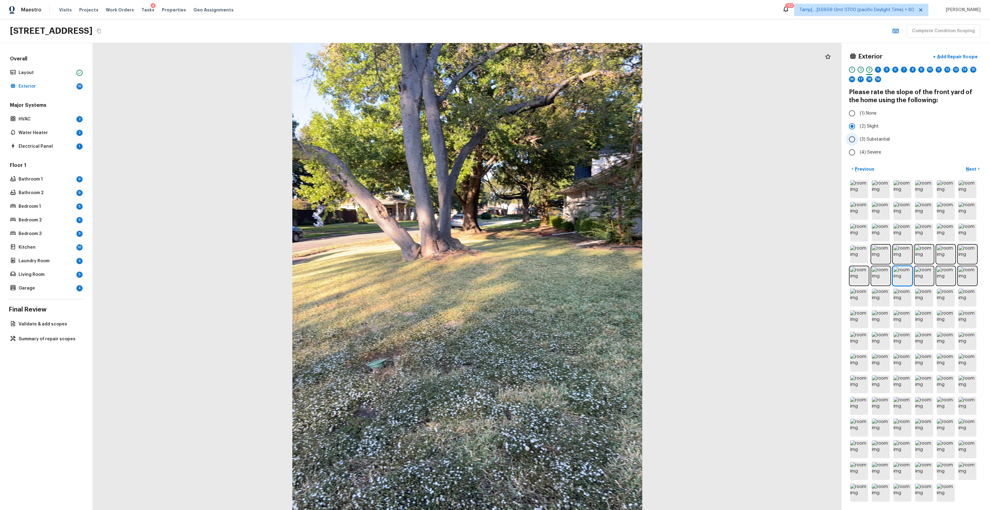
click at [557, 140] on span "(3) Substantial" at bounding box center [875, 139] width 30 height 6
click at [557, 140] on input "(3) Substantial" at bounding box center [852, 139] width 13 height 13
radio input "true"
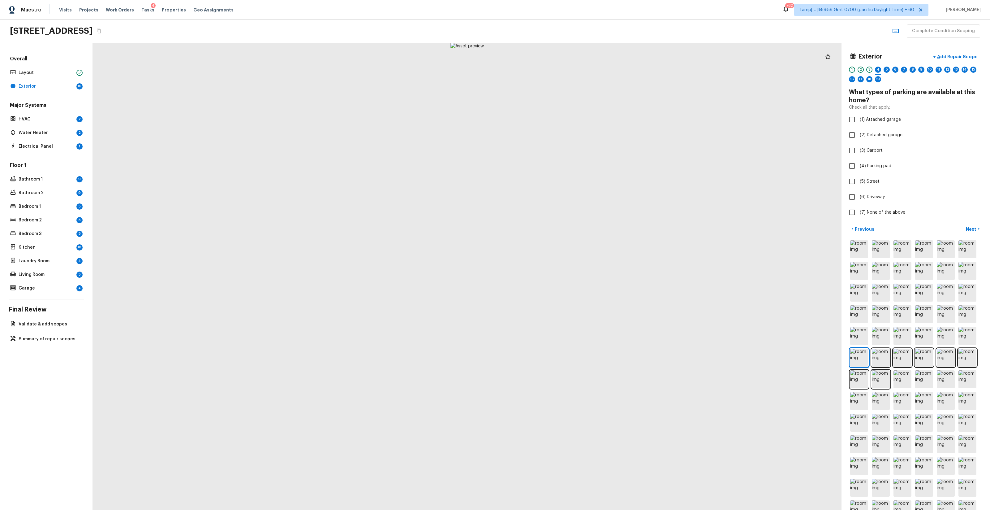
click at [557, 127] on div "Exterior + Add Repair Scope 1 2 3 4 5 6 7 8 9 10 11 12 13 14 15 16 17 18 19 Wha…" at bounding box center [916, 134] width 134 height 169
click at [557, 119] on span "(1) Attached garage" at bounding box center [880, 119] width 41 height 6
click at [557, 119] on input "(1) Attached garage" at bounding box center [852, 119] width 13 height 13
checkbox input "true"
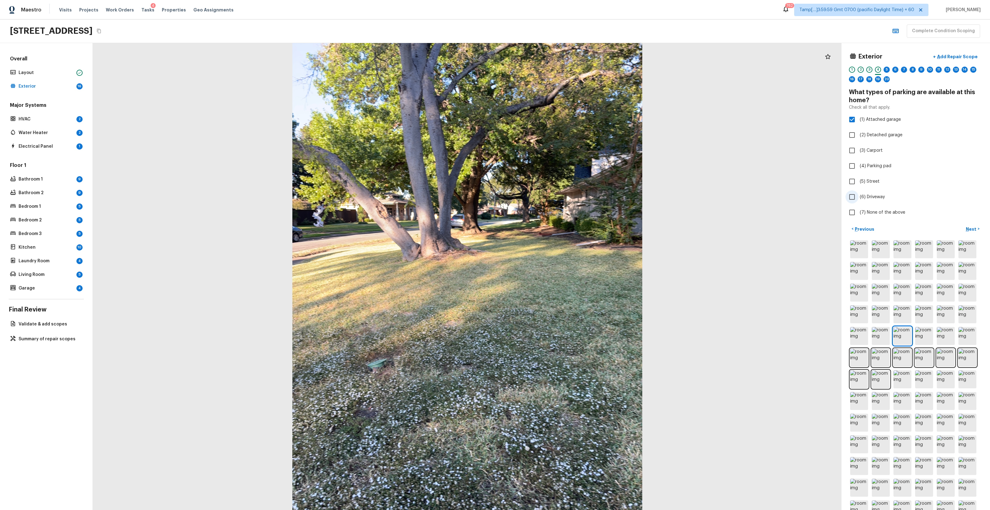
click at [557, 200] on span "(6) Driveway" at bounding box center [872, 197] width 25 height 6
click at [557, 200] on input "(6) Driveway" at bounding box center [852, 196] width 13 height 13
checkbox input "true"
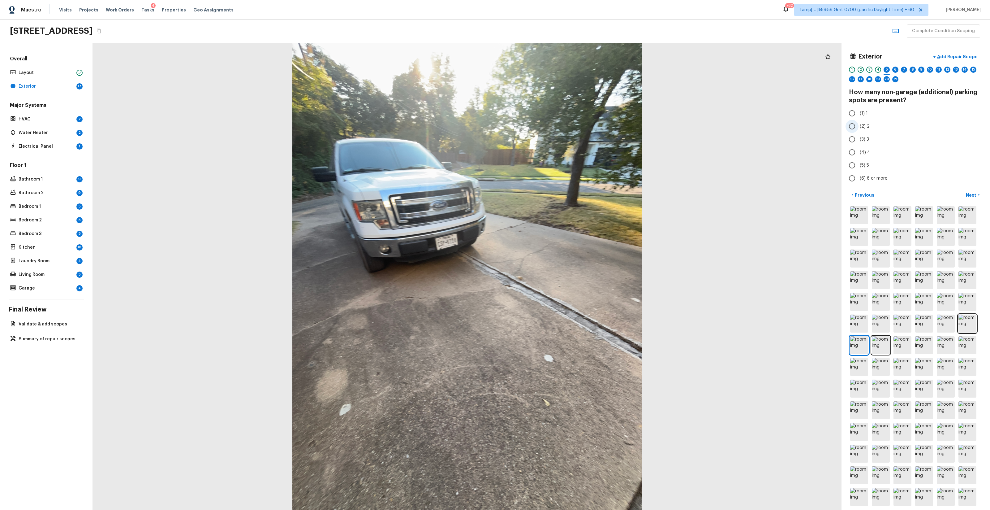
click at [557, 128] on span "(2) 2" at bounding box center [865, 126] width 10 height 6
click at [557, 128] on input "(2) 2" at bounding box center [852, 126] width 13 height 13
radio input "true"
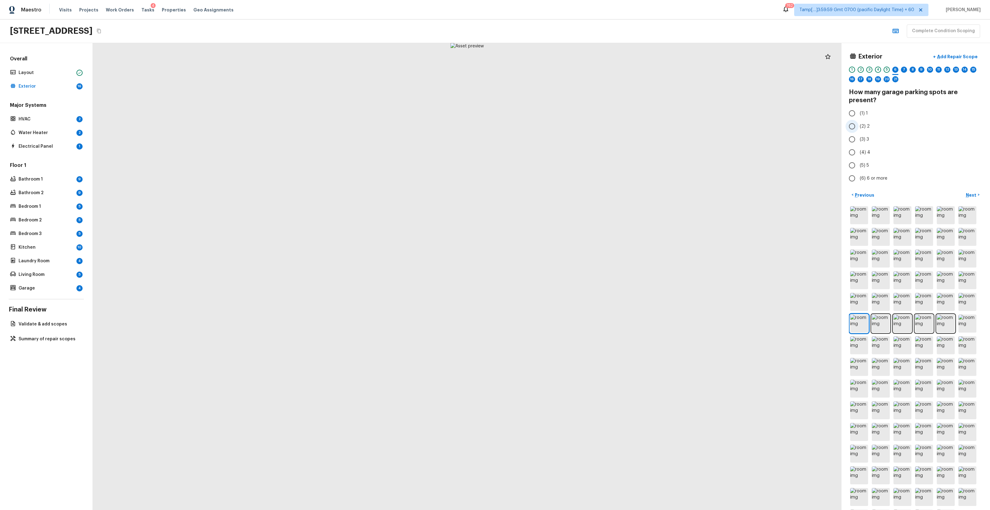
click at [557, 129] on span "(2) 2" at bounding box center [865, 126] width 10 height 6
click at [557, 129] on input "(2) 2" at bounding box center [852, 126] width 13 height 13
radio input "true"
